Goal: Task Accomplishment & Management: Manage account settings

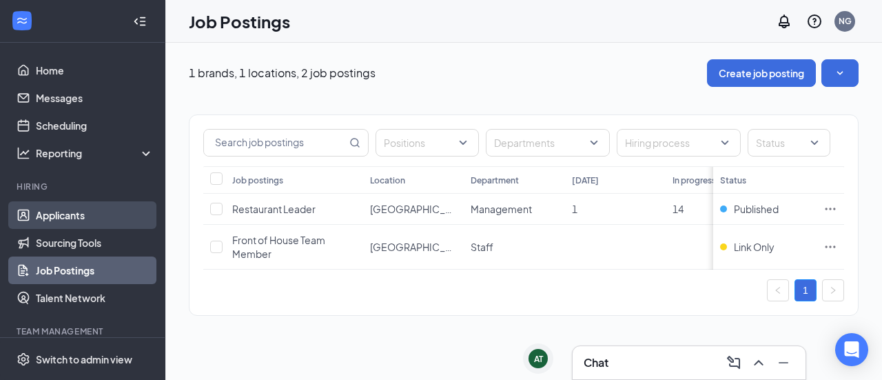
click at [98, 222] on link "Applicants" at bounding box center [95, 215] width 118 height 28
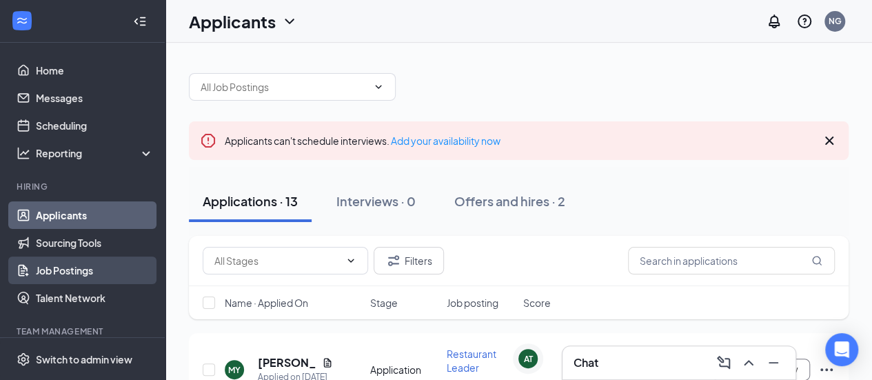
click at [79, 268] on link "Job Postings" at bounding box center [95, 270] width 118 height 28
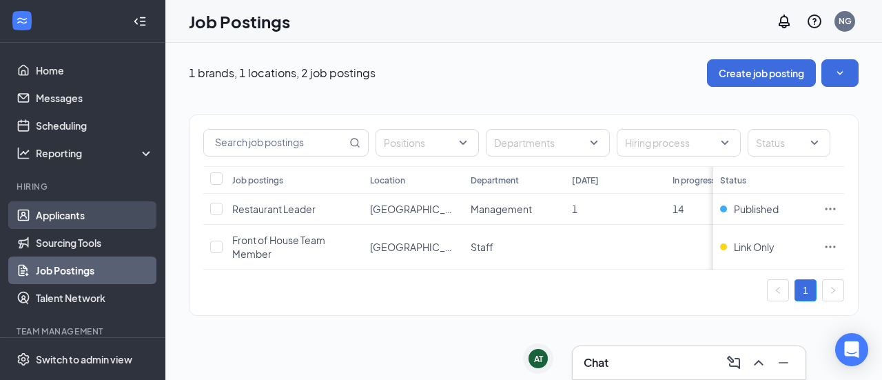
click at [94, 218] on link "Applicants" at bounding box center [95, 215] width 118 height 28
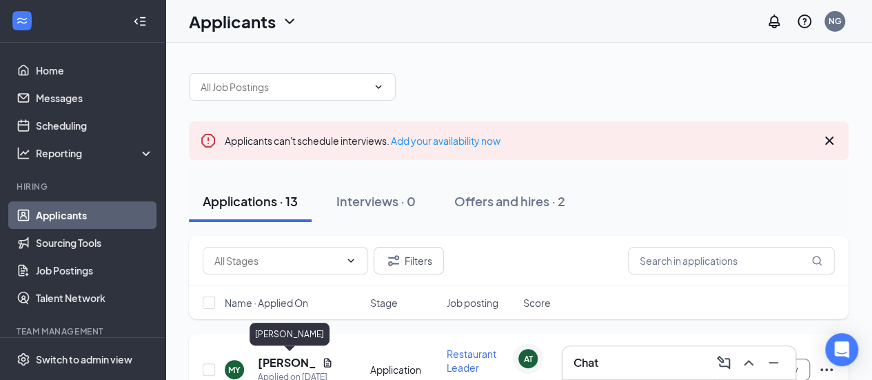
click at [289, 363] on h5 "[PERSON_NAME]" at bounding box center [287, 362] width 59 height 15
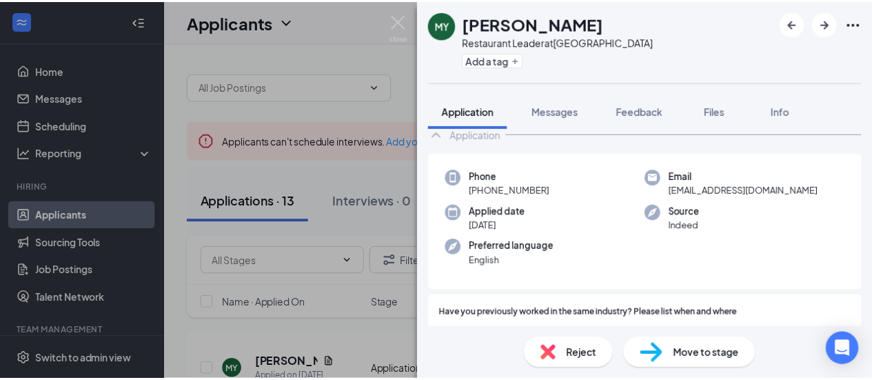
scroll to position [26, 0]
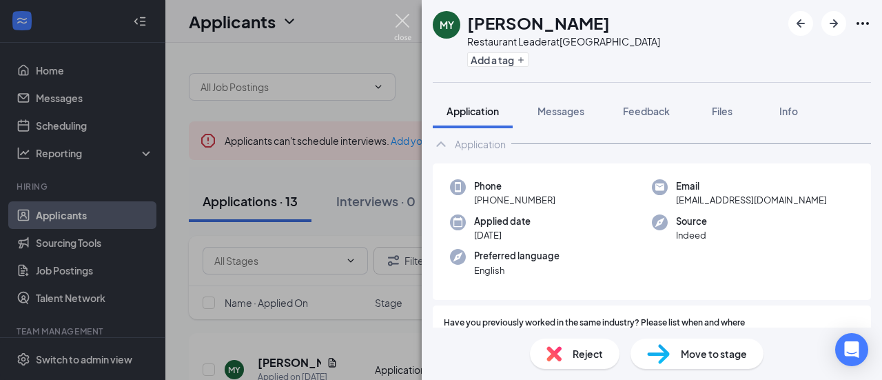
click at [401, 26] on img at bounding box center [402, 27] width 17 height 27
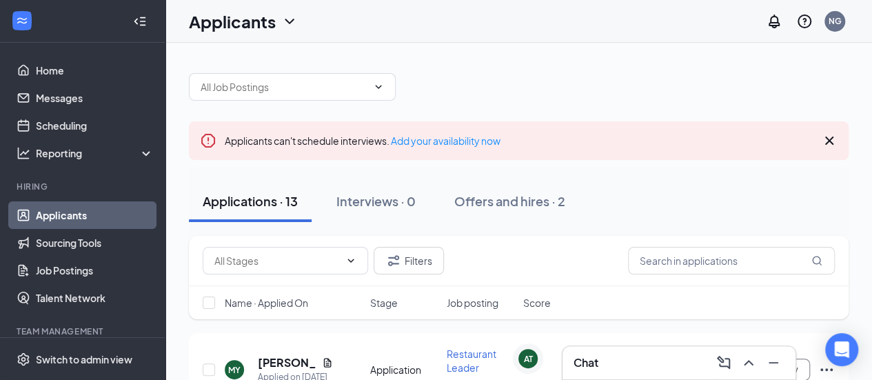
click at [819, 139] on div "Applicants can't schedule interviews. Add your availability now" at bounding box center [519, 140] width 660 height 39
click at [313, 143] on span "Applicants can't schedule interviews. Add your availability now" at bounding box center [363, 140] width 276 height 12
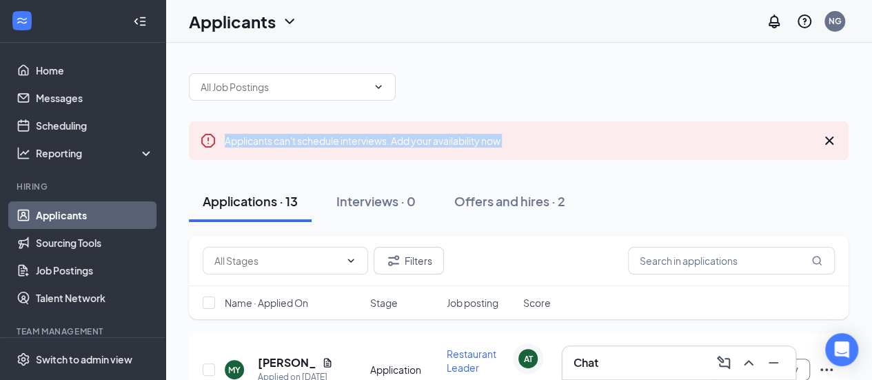
click at [313, 143] on span "Applicants can't schedule interviews. Add your availability now" at bounding box center [363, 140] width 276 height 12
click at [332, 128] on div "Applicants can't schedule interviews. Add your availability now" at bounding box center [519, 140] width 660 height 39
